Goal: Entertainment & Leisure: Consume media (video, audio)

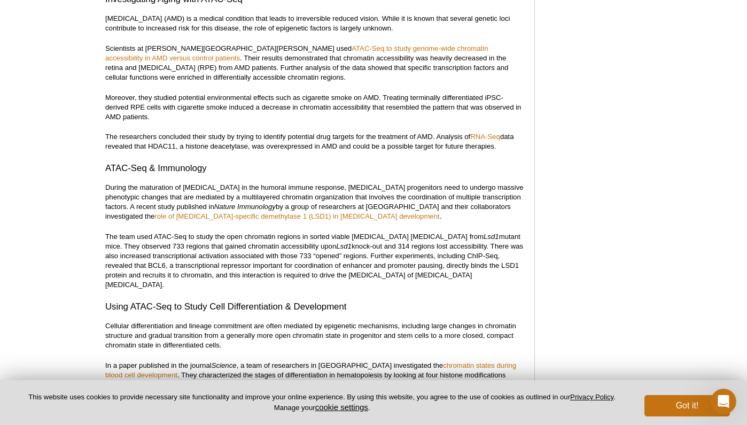
scroll to position [1669, 0]
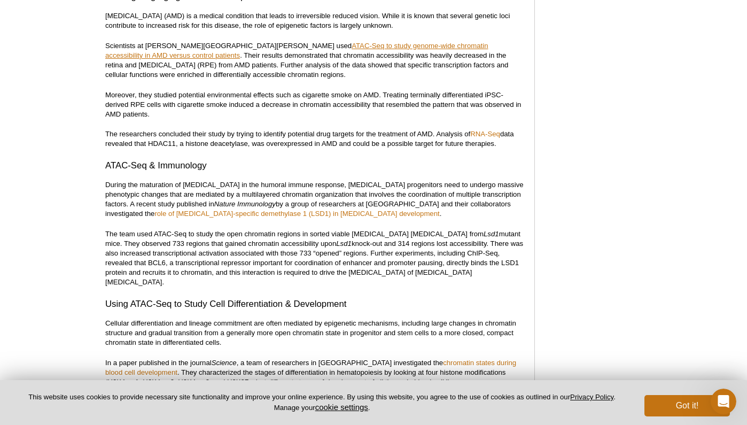
click at [350, 59] on link "ATAC-Seq to study genome-wide chromatin accessibility in AMD versus control pat…" at bounding box center [296, 51] width 383 height 18
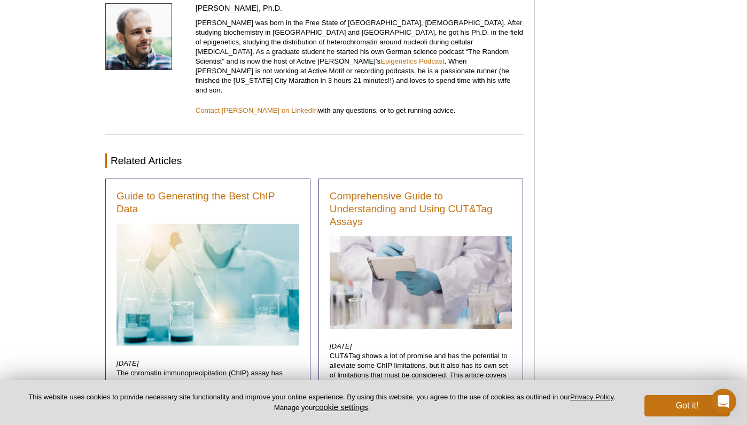
scroll to position [3346, 0]
click at [431, 65] on link "Epigenetics Podcast" at bounding box center [412, 61] width 64 height 8
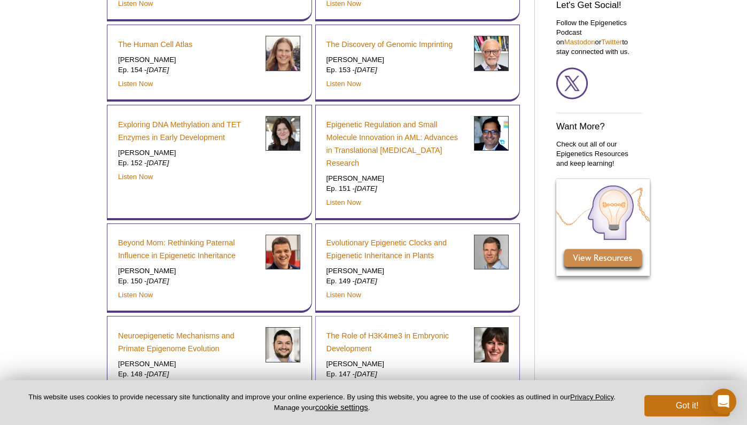
scroll to position [579, 0]
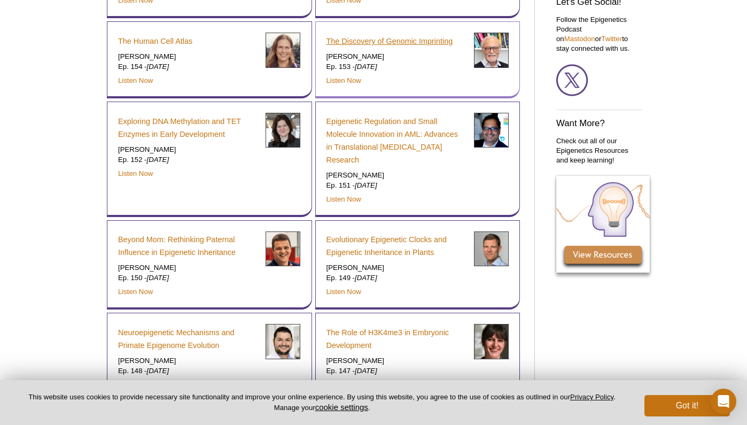
click at [391, 40] on link "The Discovery of Genomic Imprinting" at bounding box center [389, 41] width 127 height 13
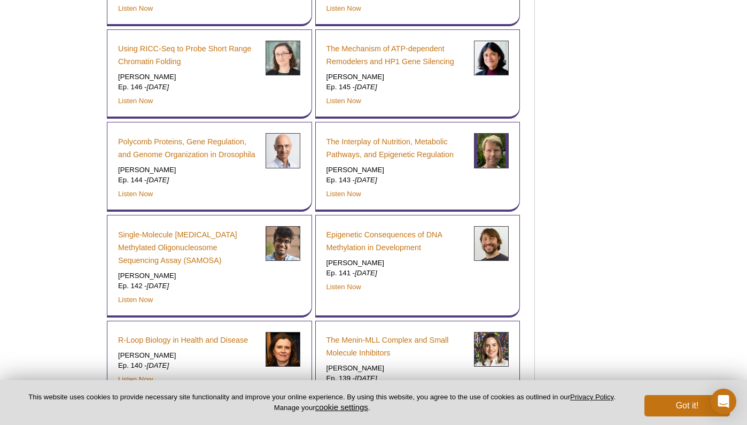
scroll to position [956, 0]
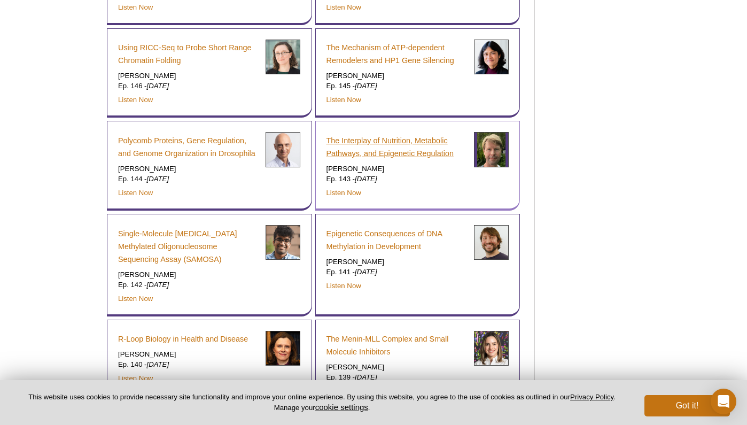
click at [363, 134] on link "The Interplay of Nutrition, Metabolic Pathways, and Epigenetic Regulation" at bounding box center [395, 147] width 139 height 26
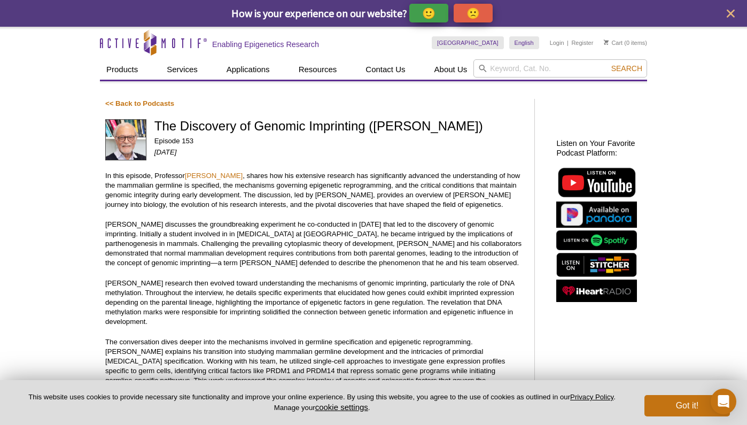
scroll to position [2, 0]
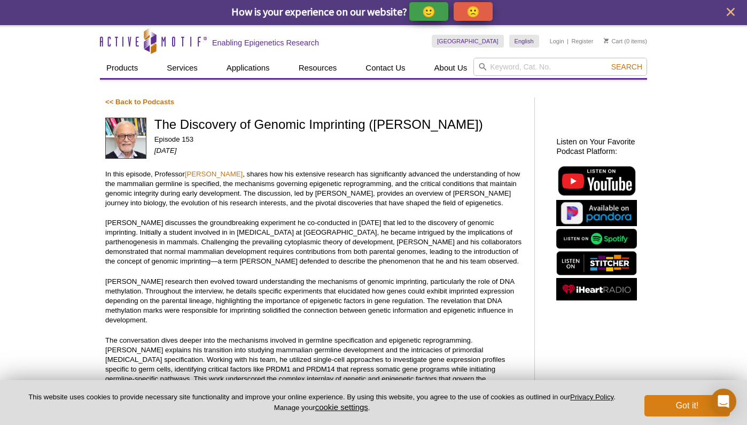
click at [687, 404] on button "Got it!" at bounding box center [686, 405] width 85 height 21
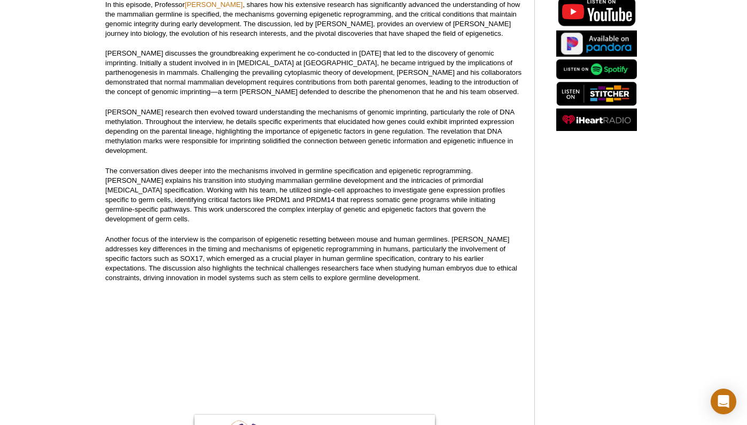
scroll to position [226, 0]
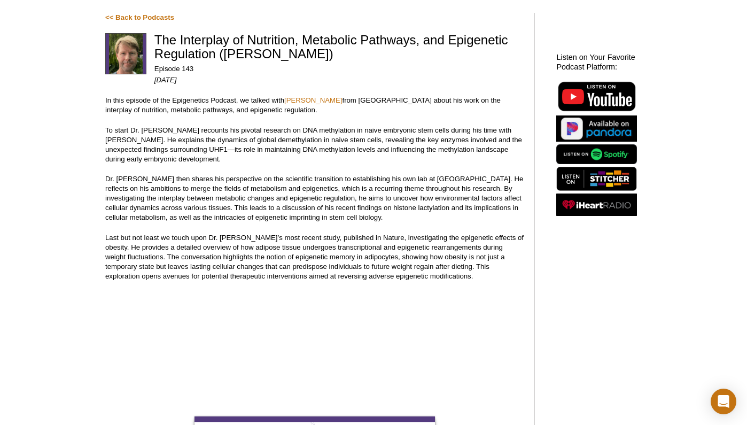
scroll to position [86, 0]
click at [326, 98] on link "[PERSON_NAME]" at bounding box center [313, 100] width 58 height 8
